Goal: Check status: Check status

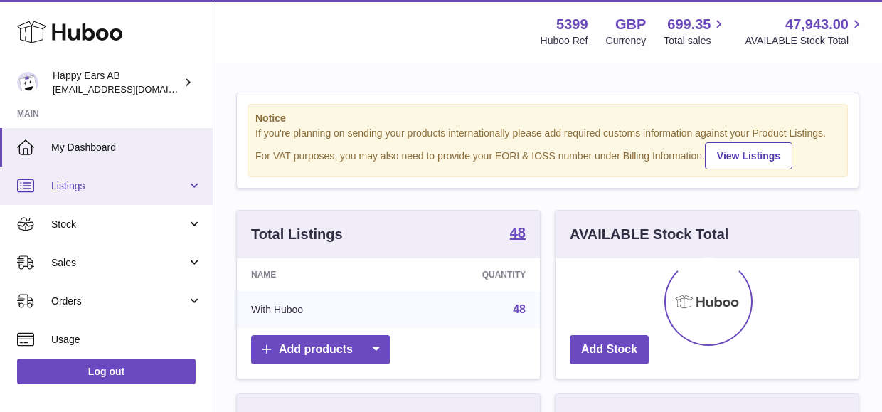
scroll to position [222, 303]
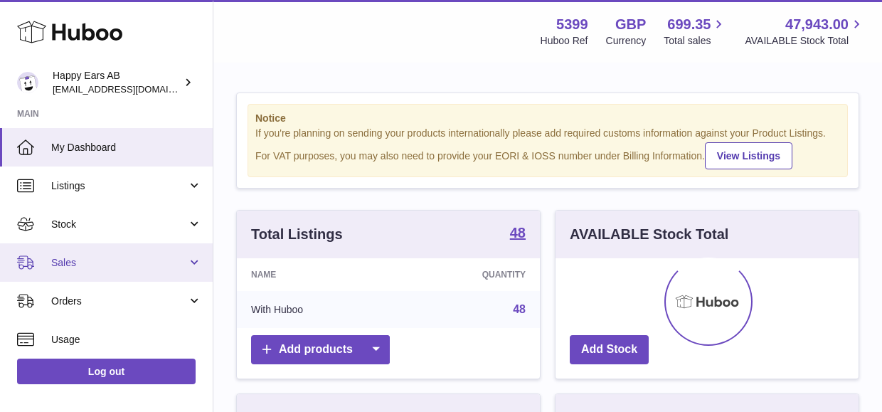
click at [92, 257] on span "Sales" at bounding box center [119, 263] width 136 height 14
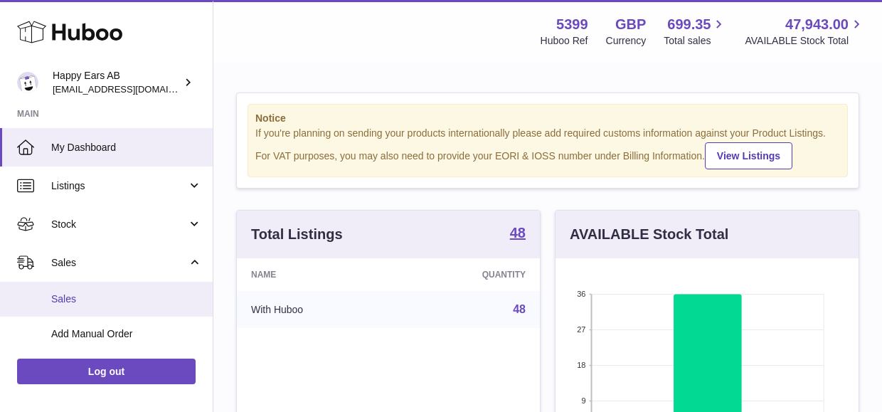
click at [120, 312] on link "Sales" at bounding box center [106, 299] width 213 height 35
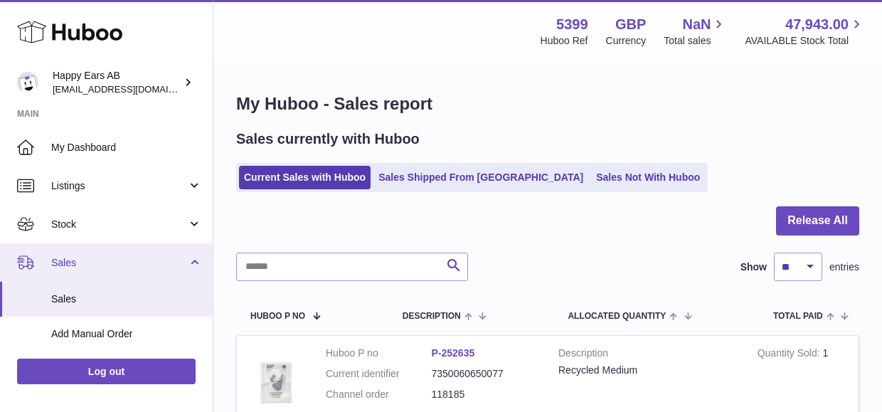
click at [63, 256] on span "Sales" at bounding box center [119, 263] width 136 height 14
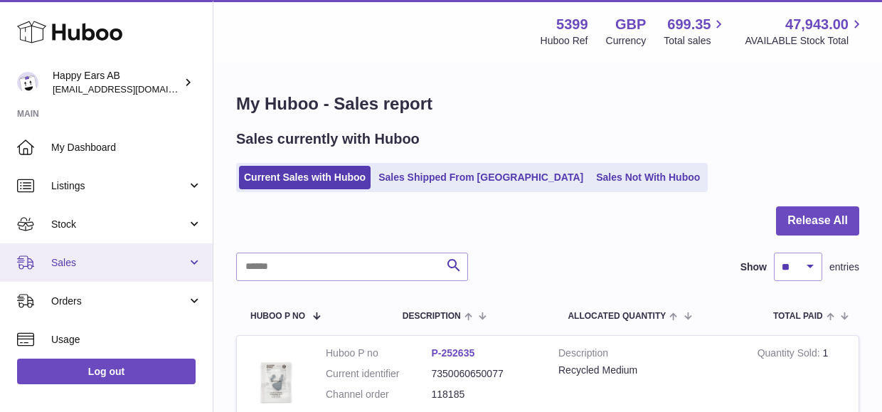
click at [64, 267] on span "Sales" at bounding box center [119, 263] width 136 height 14
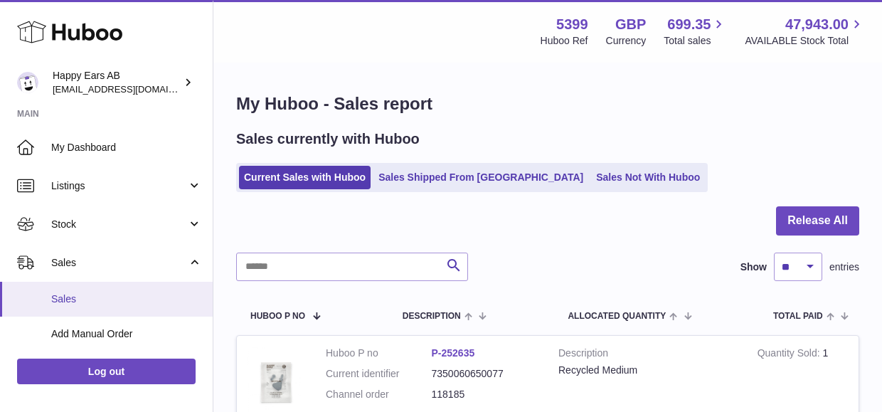
click at [78, 301] on span "Sales" at bounding box center [126, 299] width 151 height 14
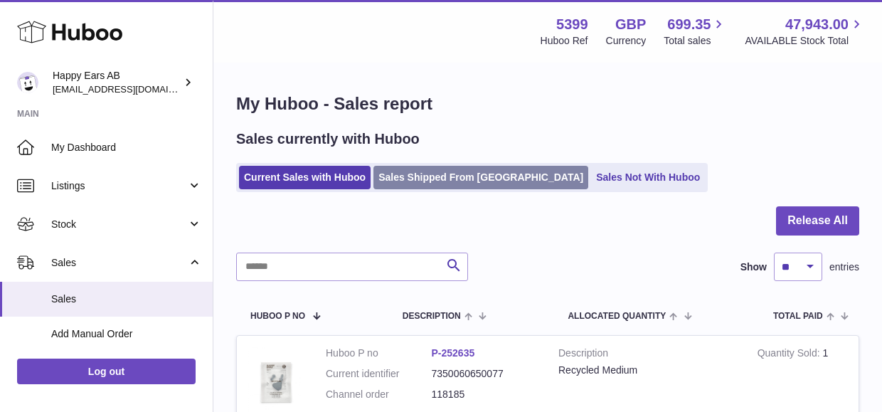
click at [401, 181] on link "Sales Shipped From Huboo" at bounding box center [480, 177] width 215 height 23
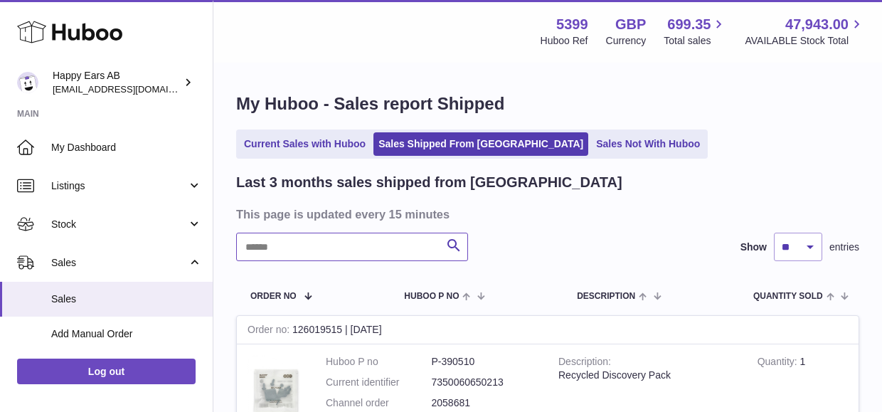
click at [410, 250] on input "text" at bounding box center [352, 247] width 232 height 28
paste input "******"
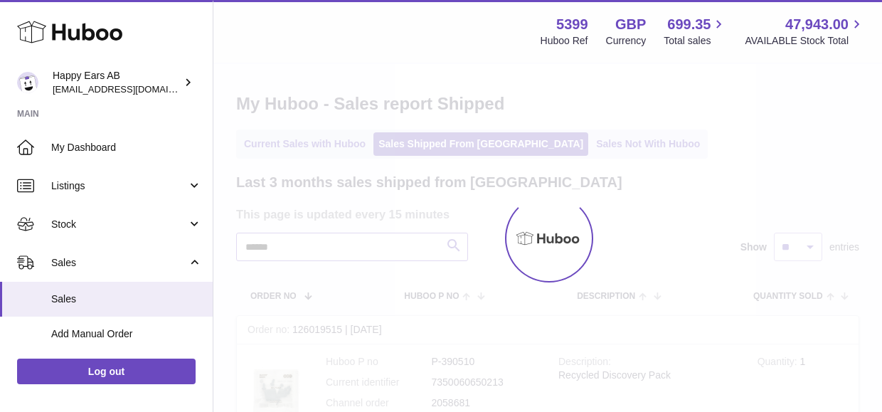
type input "******"
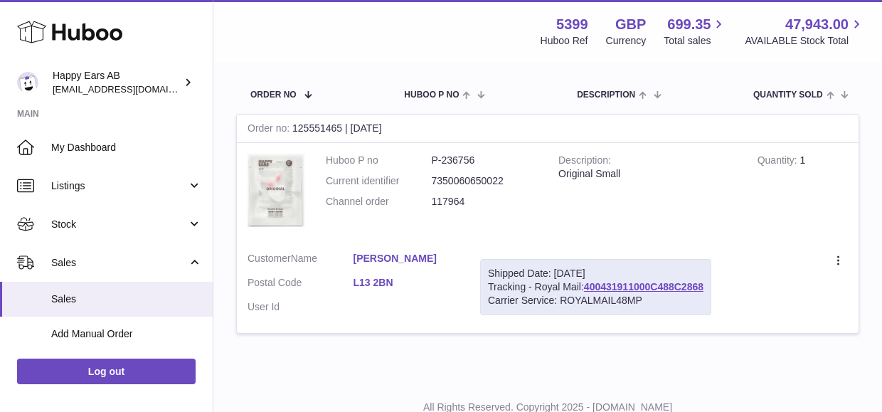
scroll to position [203, 0]
click at [417, 261] on link "Danielle Clarke" at bounding box center [407, 257] width 106 height 14
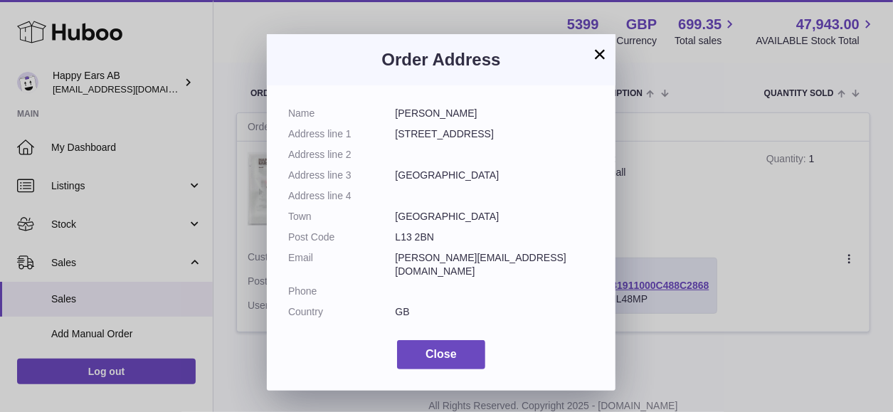
click at [590, 56] on h3 "Order Address" at bounding box center [441, 59] width 306 height 23
click at [602, 55] on button "×" at bounding box center [599, 54] width 17 height 17
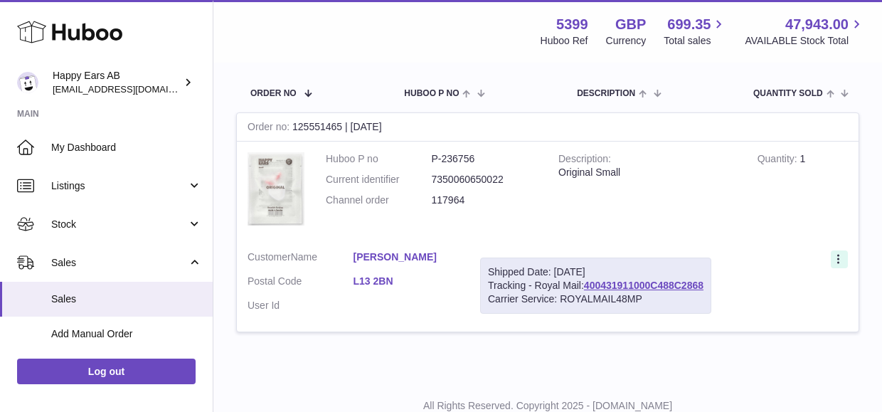
click at [834, 259] on icon at bounding box center [840, 260] width 16 height 14
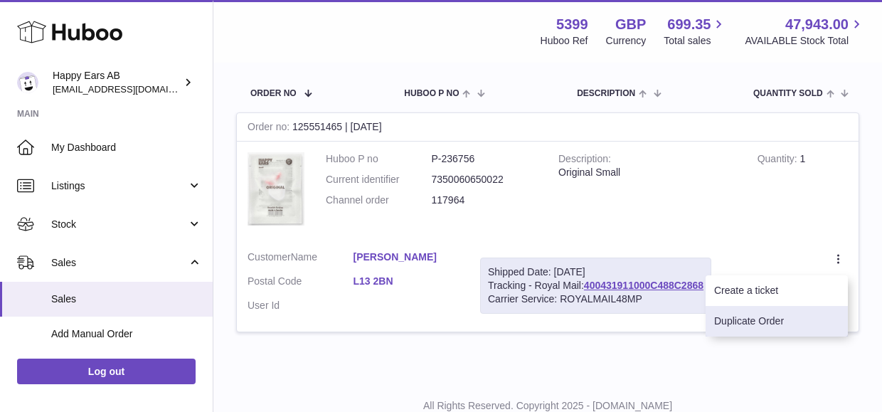
click at [758, 319] on li "Duplicate Order" at bounding box center [777, 321] width 142 height 31
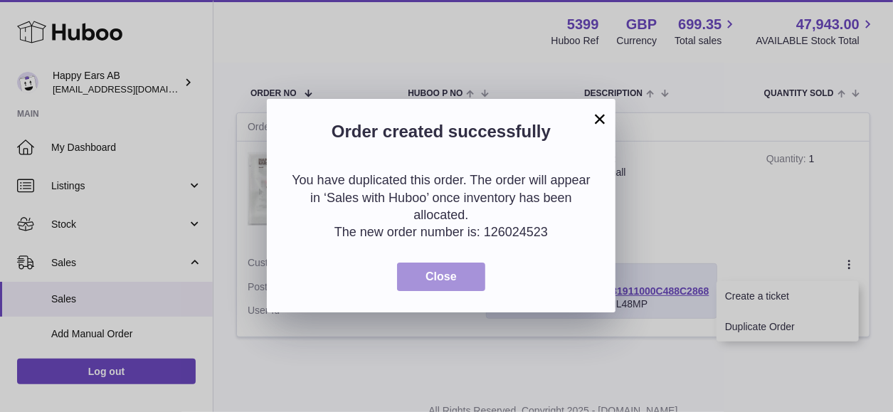
click at [446, 284] on button "Close" at bounding box center [441, 277] width 88 height 29
